Goal: Navigation & Orientation: Go to known website

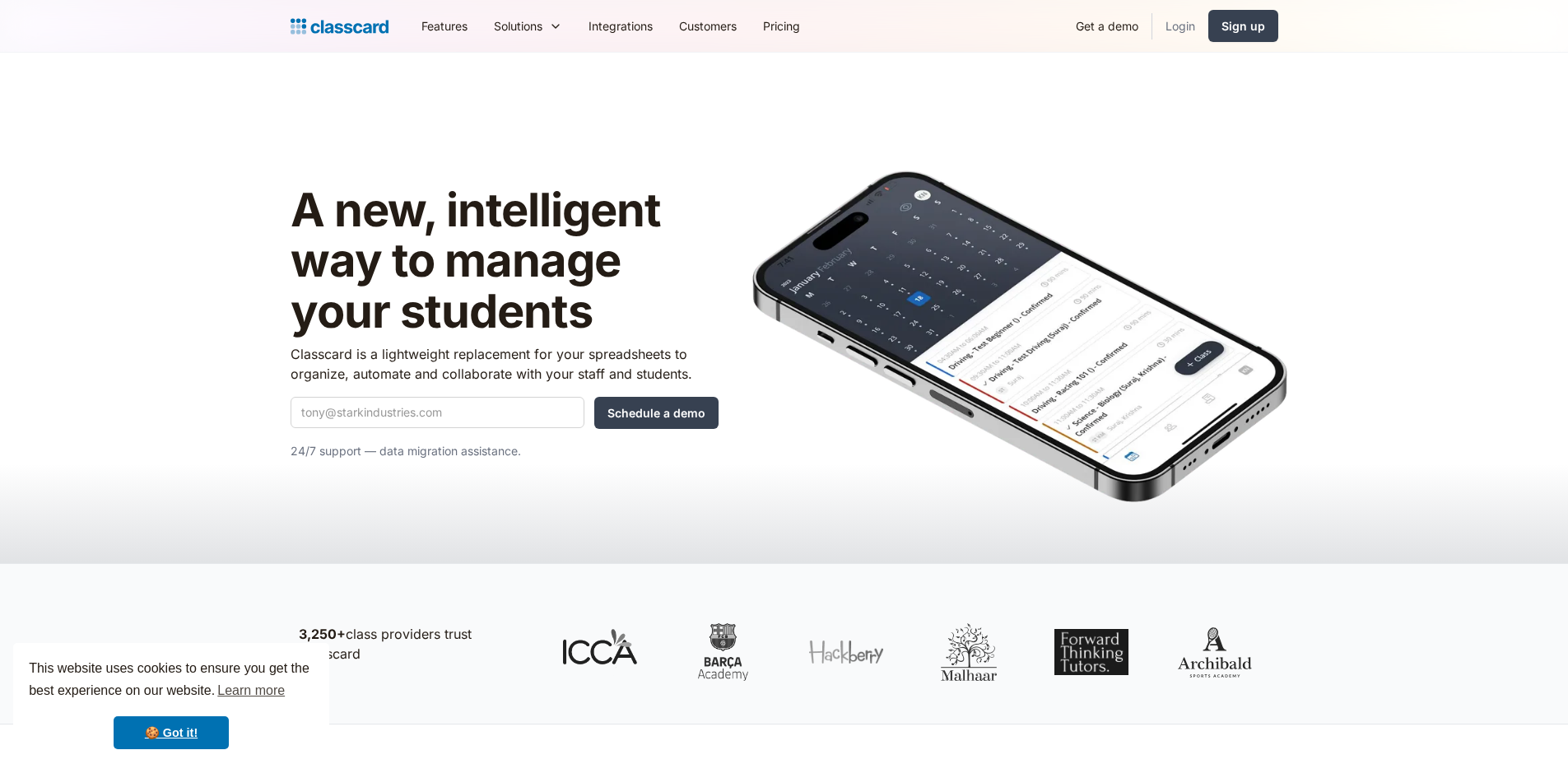
click at [1183, 31] on link "Login" at bounding box center [1180, 26] width 56 height 37
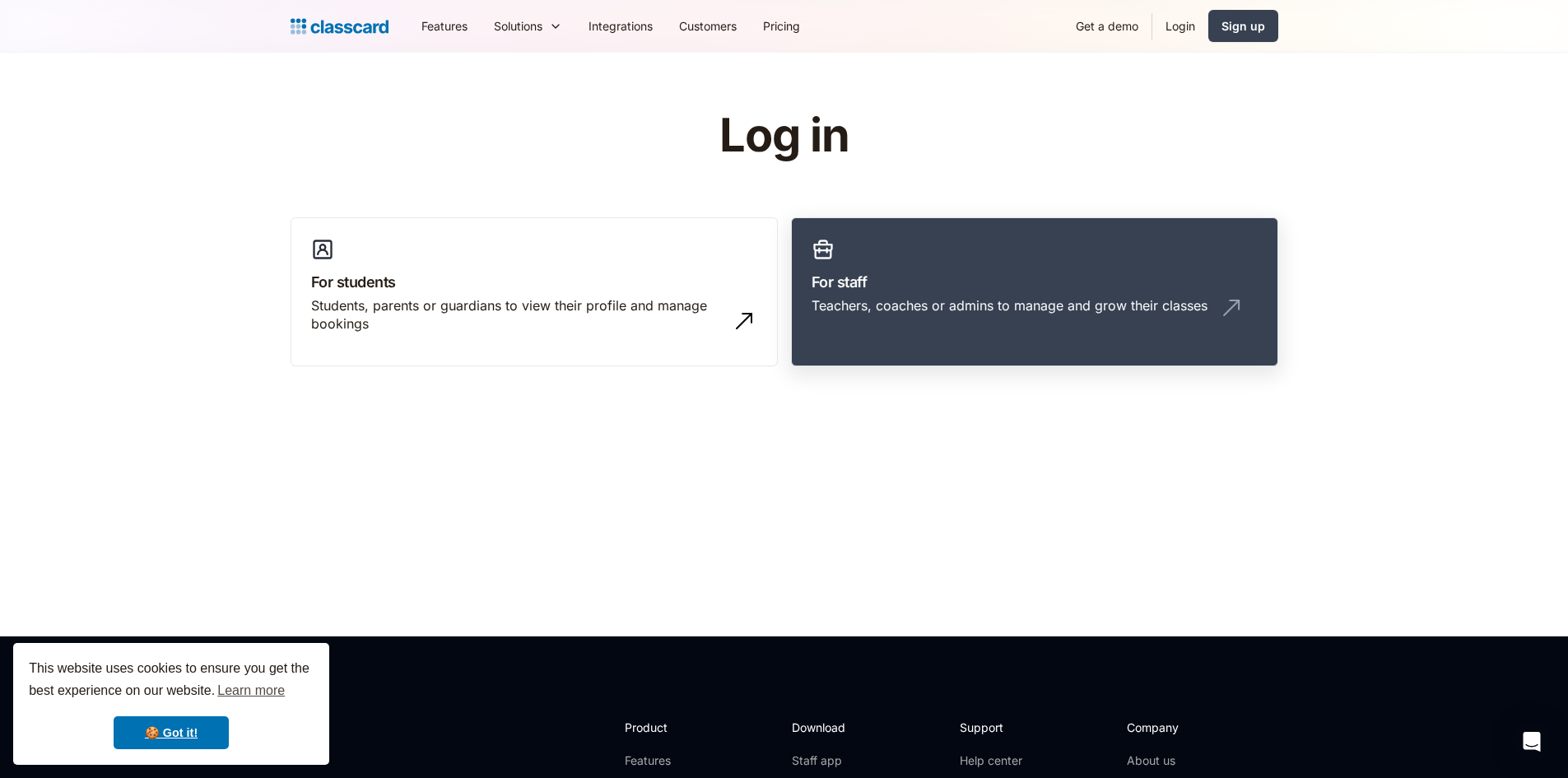
click at [1093, 302] on div "Teachers, coaches or admins to manage and grow their classes" at bounding box center [1009, 305] width 396 height 18
